Goal: Task Accomplishment & Management: Use online tool/utility

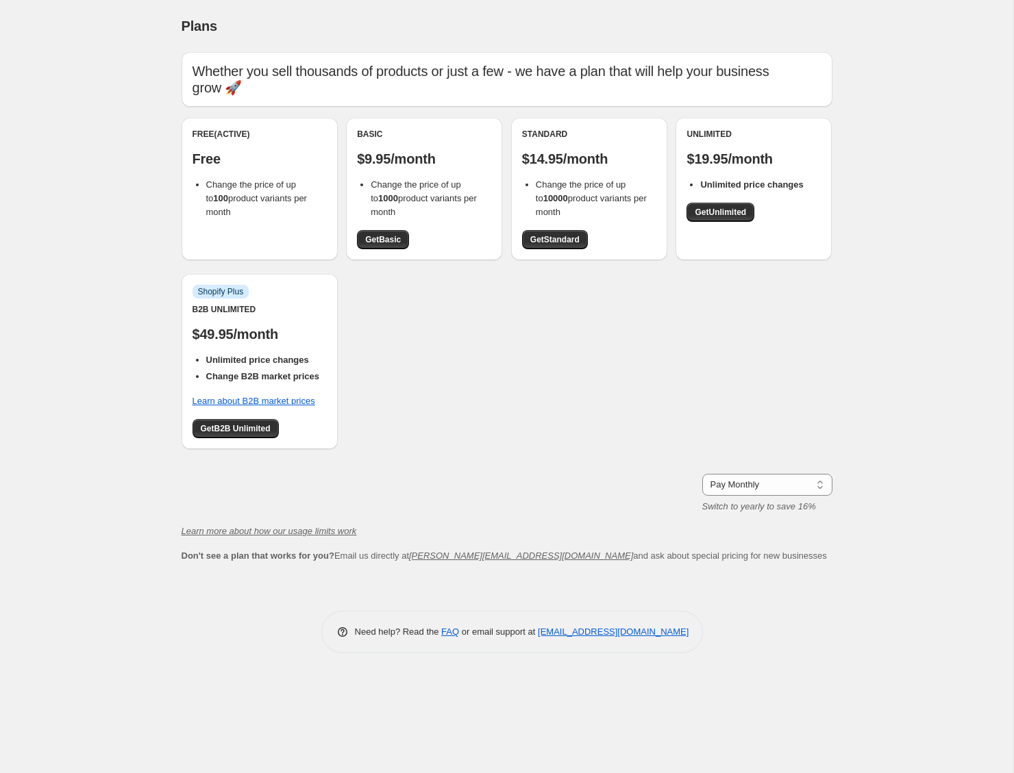
click at [86, 317] on div "Plans. This page is ready Plans Whether you sell thousands of products or just …" at bounding box center [506, 386] width 1013 height 773
click at [659, 302] on div "Free (Active) Free Change the price of up to 100 product variants per month Bas…" at bounding box center [507, 290] width 651 height 345
click at [797, 475] on select "Pay Monthly Pay Yearly (Save 16%)" at bounding box center [767, 485] width 130 height 22
click at [702, 474] on select "Pay Monthly Pay Yearly (Save 16%)" at bounding box center [767, 485] width 130 height 22
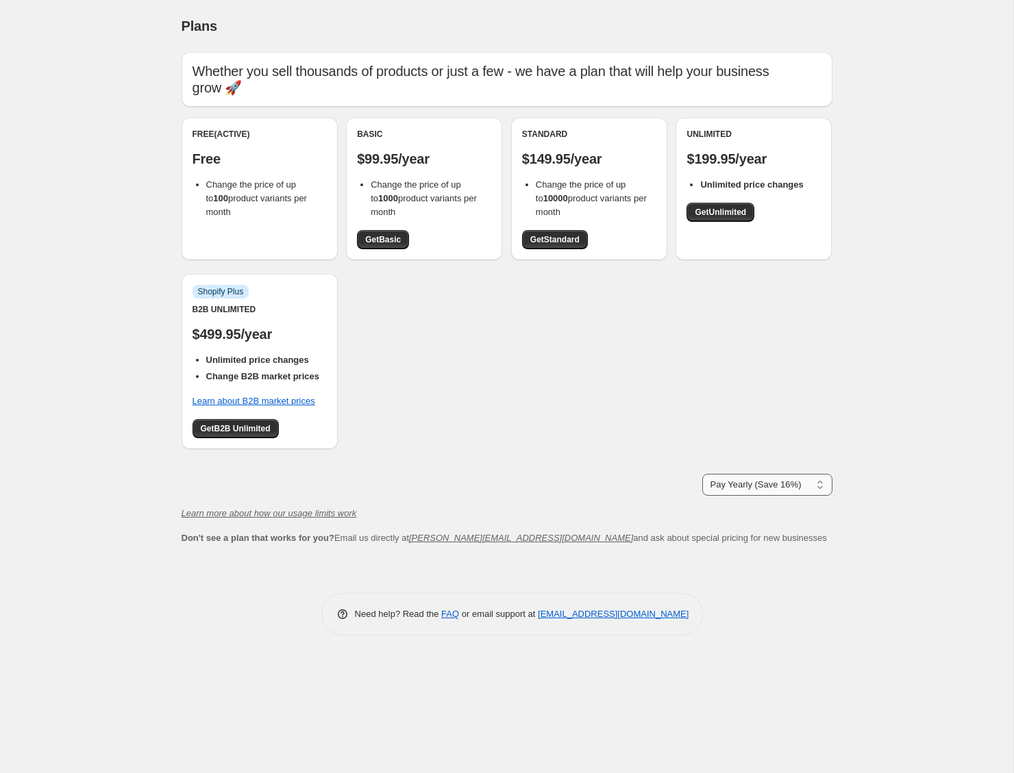
click at [773, 474] on select "Pay Monthly Pay Yearly (Save 16%)" at bounding box center [767, 485] width 130 height 22
select select "month"
click at [702, 474] on select "Pay Monthly Pay Yearly (Save 16%)" at bounding box center [767, 485] width 130 height 22
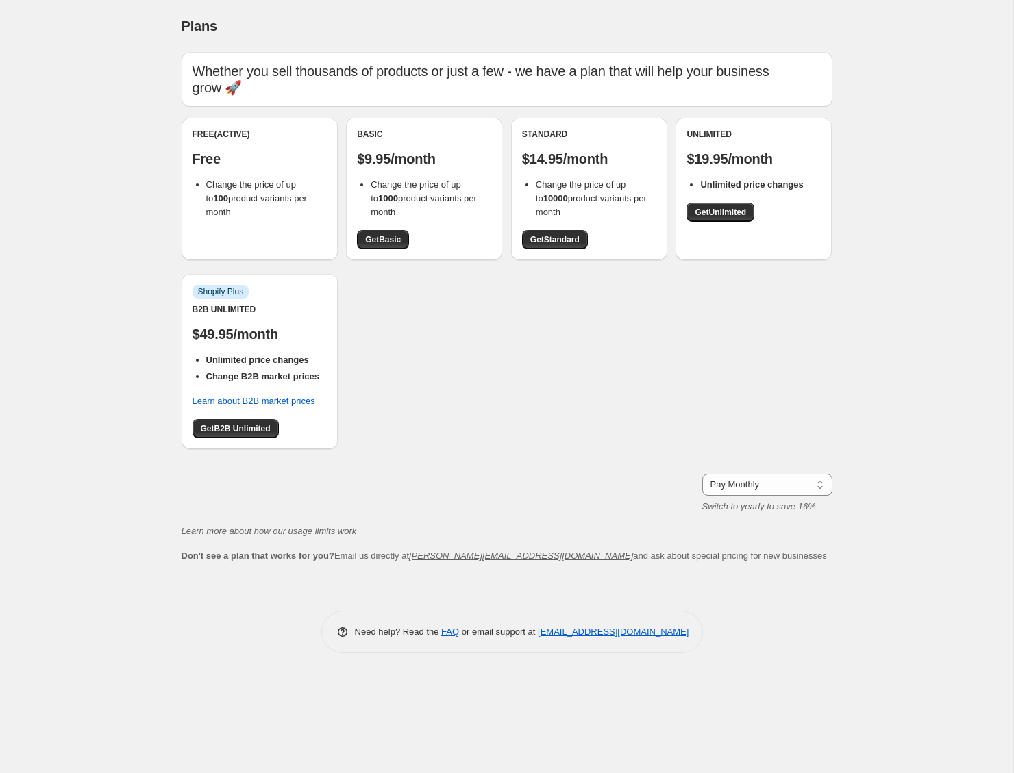
click at [567, 397] on div "Free (Active) Free Change the price of up to 100 product variants per month Bas…" at bounding box center [507, 290] width 651 height 345
click at [269, 396] on link "Learn about B2B market prices" at bounding box center [254, 401] width 123 height 10
